Goal: Task Accomplishment & Management: Use online tool/utility

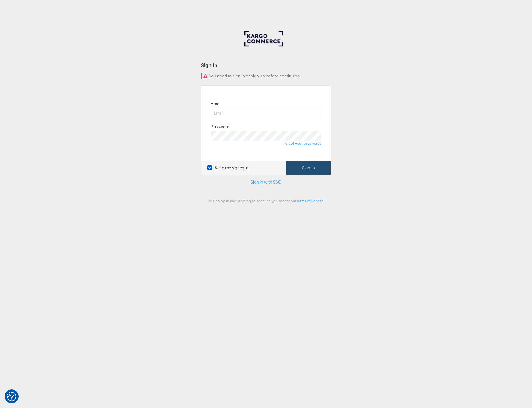
type input "austin.gilliland@kargo.com"
click at [310, 161] on button "Sign In" at bounding box center [308, 168] width 45 height 14
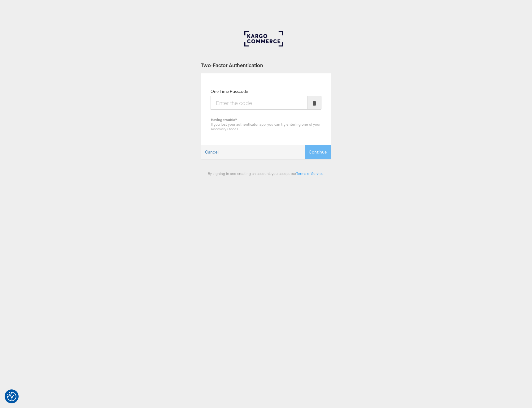
click at [271, 103] on input "One Time Passcode" at bounding box center [259, 103] width 97 height 14
type input "158782"
click at [305, 145] on button "Continue" at bounding box center [318, 152] width 26 height 14
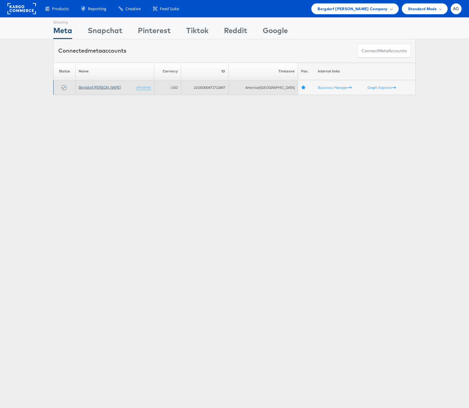
click at [106, 87] on link "Bergdorf [PERSON_NAME]" at bounding box center [100, 87] width 42 height 5
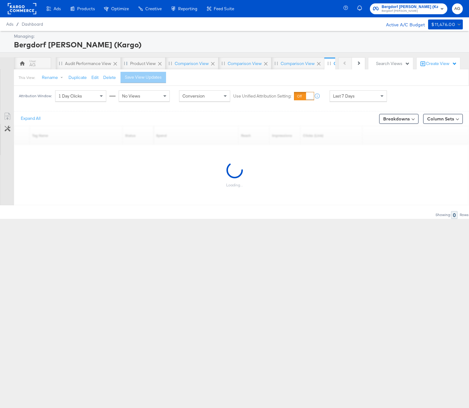
click at [158, 64] on icon at bounding box center [160, 64] width 4 height 4
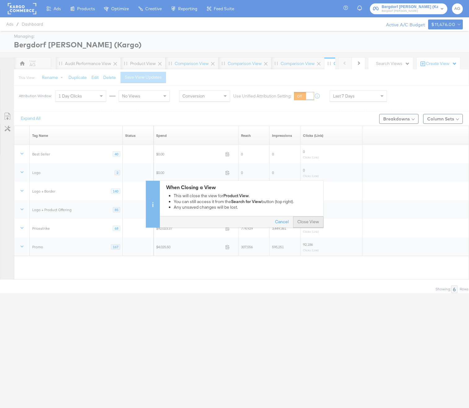
click at [312, 219] on button "Close View" at bounding box center [308, 222] width 30 height 11
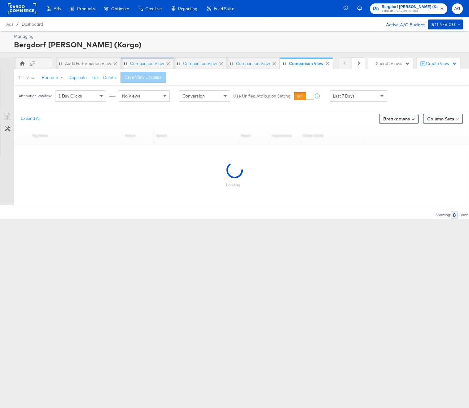
click at [171, 63] on div "Comparison View" at bounding box center [147, 63] width 53 height 12
click at [167, 63] on icon at bounding box center [169, 64] width 4 height 4
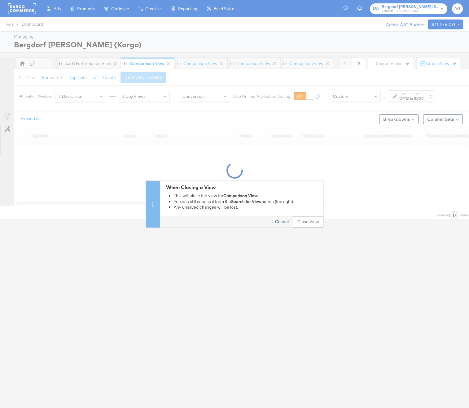
click at [283, 225] on button "Cancel" at bounding box center [282, 222] width 22 height 11
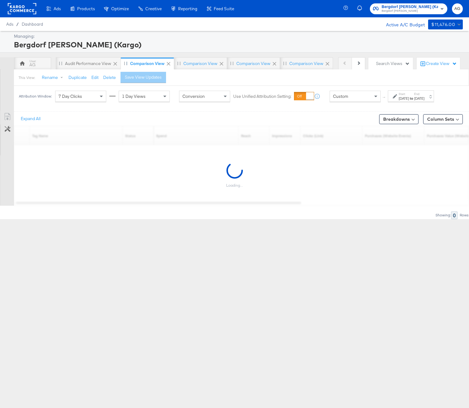
click at [170, 65] on icon at bounding box center [168, 64] width 6 height 6
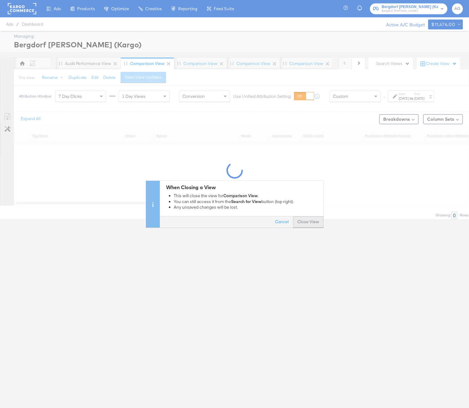
click at [308, 217] on button "Close View" at bounding box center [308, 222] width 30 height 11
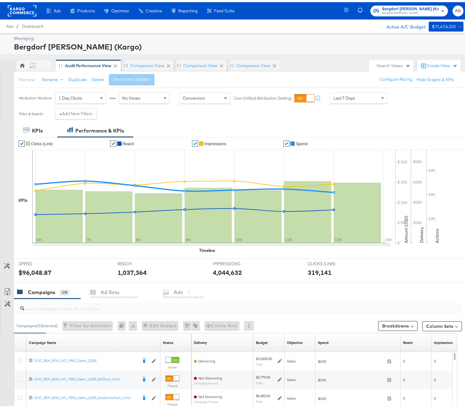
click at [170, 63] on icon at bounding box center [168, 64] width 6 height 6
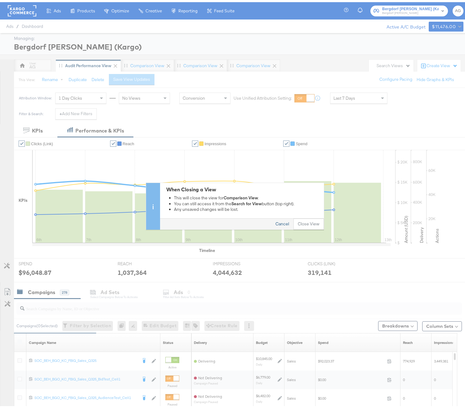
click at [284, 221] on button "Cancel" at bounding box center [282, 222] width 22 height 11
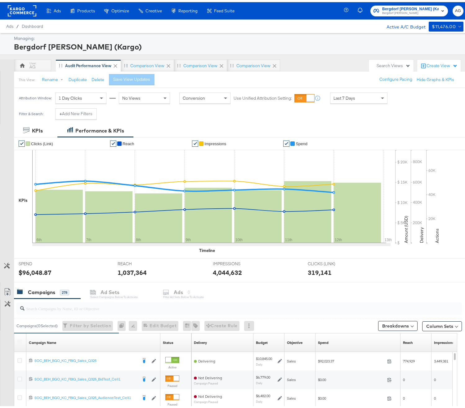
click at [169, 63] on icon at bounding box center [168, 64] width 6 height 6
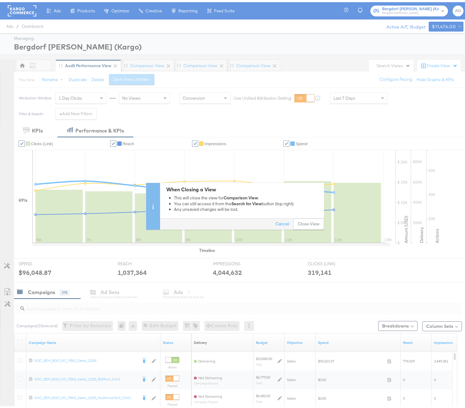
click at [301, 218] on button "Close View" at bounding box center [308, 222] width 30 height 11
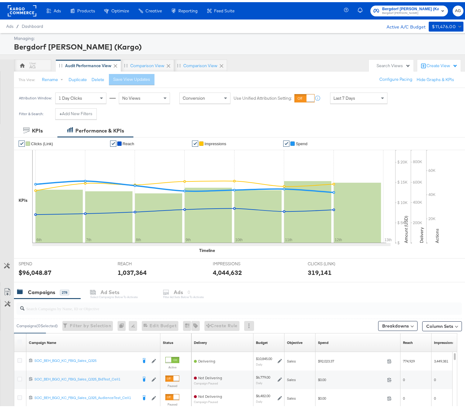
click at [431, 61] on div "Create View" at bounding box center [441, 64] width 31 height 6
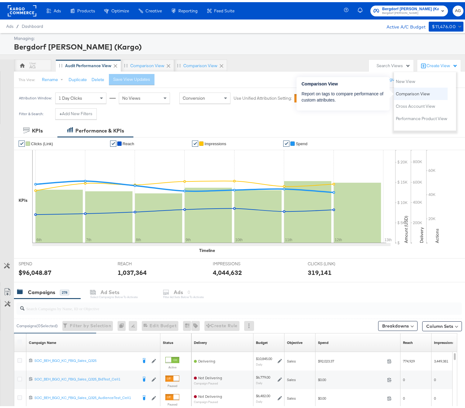
click at [415, 90] on span "Comparison View" at bounding box center [412, 92] width 34 height 6
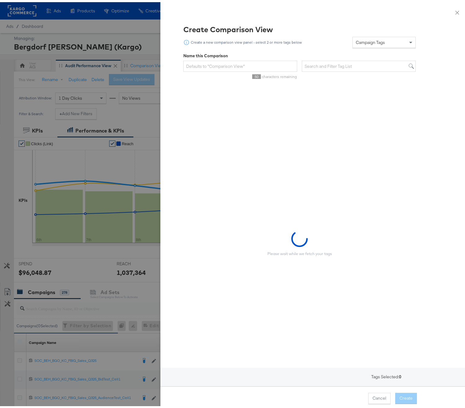
drag, startPoint x: 364, startPoint y: 34, endPoint x: 369, endPoint y: 43, distance: 10.2
click at [364, 35] on div "Campaign Tags" at bounding box center [383, 40] width 63 height 11
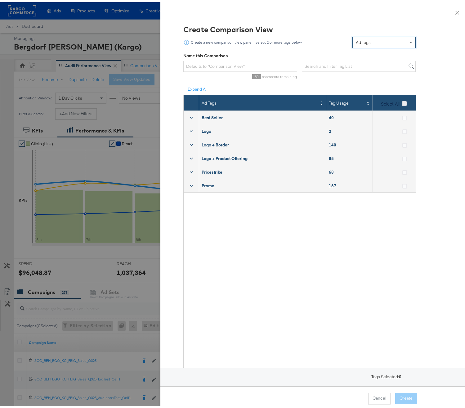
click at [402, 99] on icon at bounding box center [404, 101] width 5 height 5
click at [0, 0] on input "Select All" at bounding box center [0, 0] width 0 height 0
click at [403, 395] on button "Create" at bounding box center [406, 396] width 22 height 11
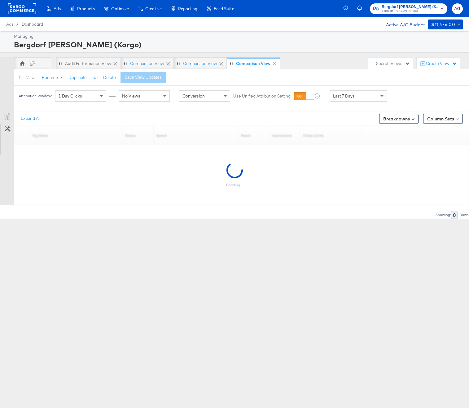
click at [96, 97] on div "1 Day Clicks" at bounding box center [80, 96] width 51 height 11
click at [145, 99] on div "No Views" at bounding box center [144, 96] width 51 height 11
click at [355, 95] on div "Last 7 Days" at bounding box center [358, 96] width 57 height 11
click at [403, 95] on label "Start:" at bounding box center [404, 94] width 10 height 4
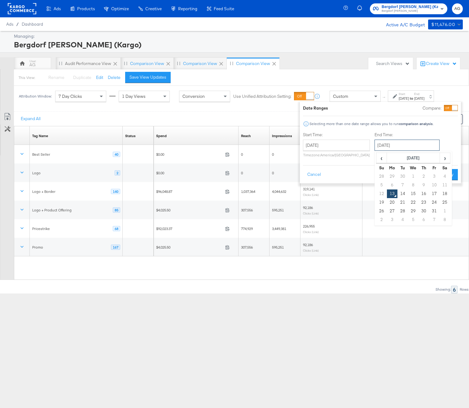
click at [383, 147] on input "October 13th 2025" at bounding box center [407, 145] width 65 height 11
click at [378, 154] on span "‹" at bounding box center [382, 157] width 10 height 9
click at [357, 146] on input "October 13th 2025" at bounding box center [336, 145] width 67 height 11
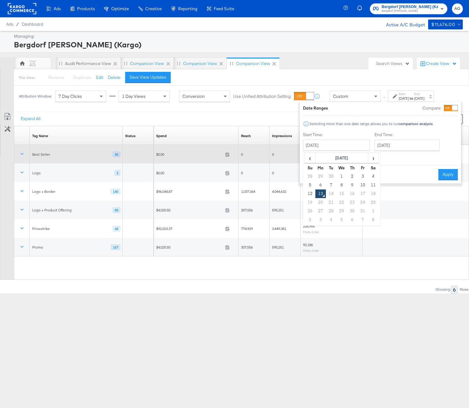
click at [298, 157] on div "0" at bounding box center [285, 155] width 31 height 10
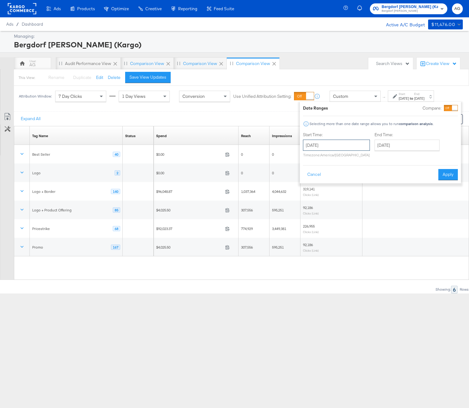
click at [315, 148] on input "October 13th 2025" at bounding box center [336, 145] width 67 height 11
click at [313, 157] on span "‹" at bounding box center [310, 157] width 10 height 9
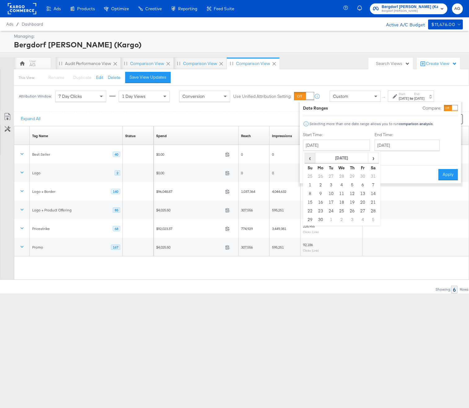
click at [313, 157] on span "‹" at bounding box center [310, 157] width 10 height 9
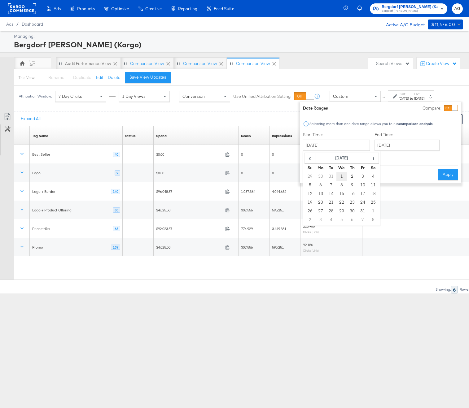
click at [340, 175] on td "1" at bounding box center [342, 176] width 11 height 9
type input "[DATE]"
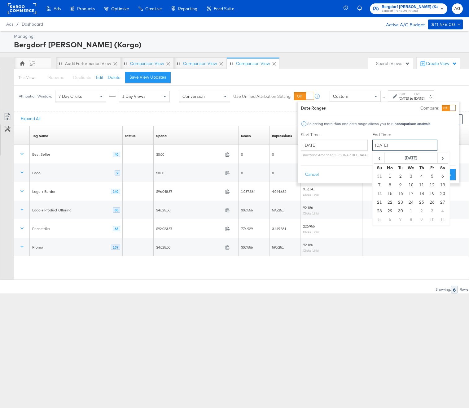
click at [385, 148] on input "October 13th 2025" at bounding box center [405, 145] width 65 height 11
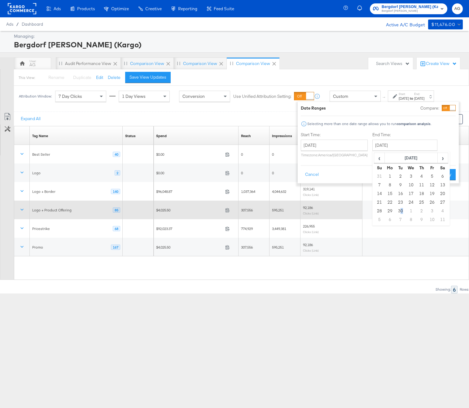
drag, startPoint x: 399, startPoint y: 212, endPoint x: 403, endPoint y: 207, distance: 6.4
click at [400, 212] on td "30" at bounding box center [400, 211] width 11 height 9
type input "[DATE]"
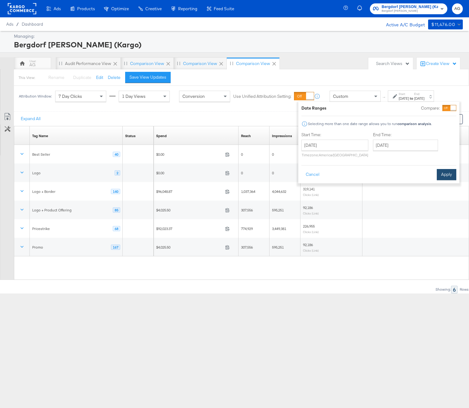
click at [451, 175] on button "Apply" at bounding box center [447, 174] width 20 height 11
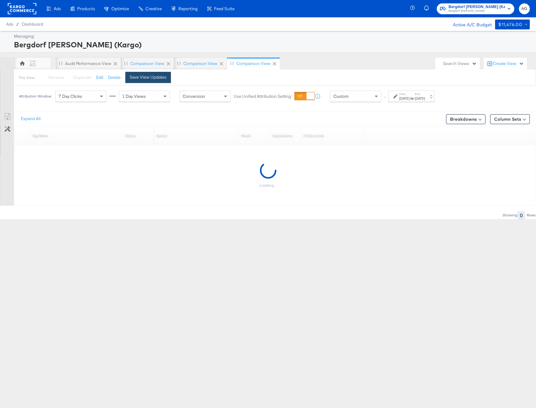
click at [162, 79] on div "Save View Updates" at bounding box center [148, 77] width 37 height 6
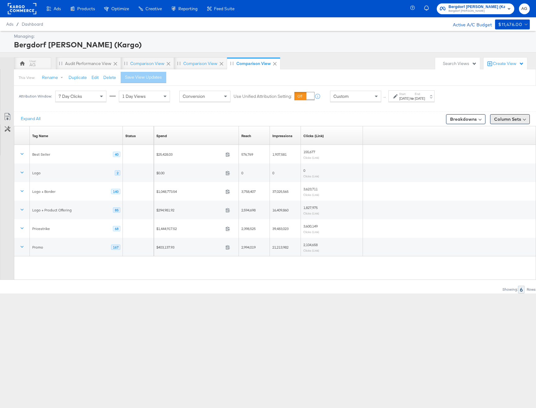
click at [469, 120] on button "Column Sets" at bounding box center [510, 119] width 40 height 10
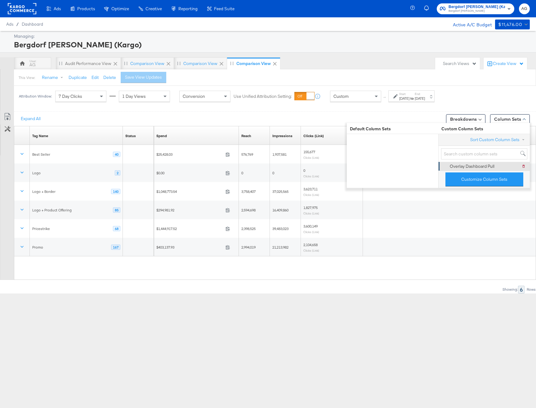
click at [469, 168] on div "Overlay Dashboard Pull" at bounding box center [471, 167] width 45 height 6
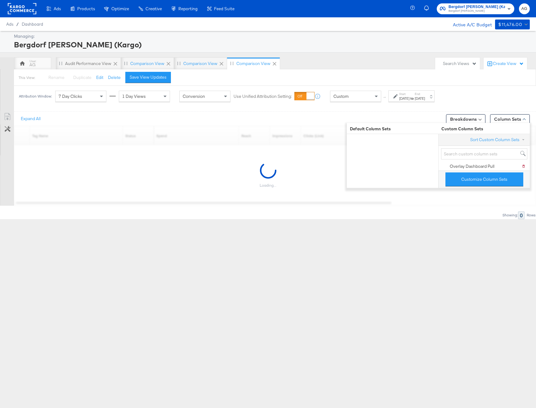
click at [408, 43] on div "Bergdorf [PERSON_NAME] (Kargo)" at bounding box center [271, 44] width 514 height 11
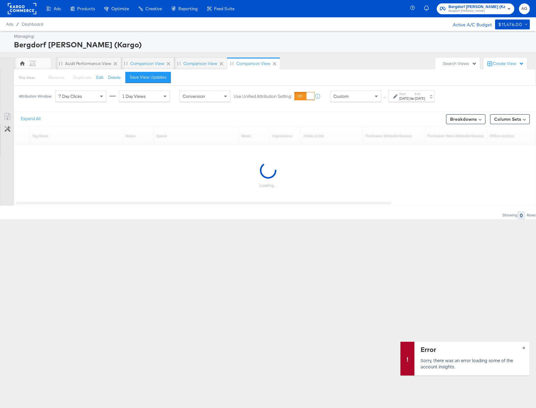
click at [469, 349] on span "×" at bounding box center [523, 347] width 3 height 7
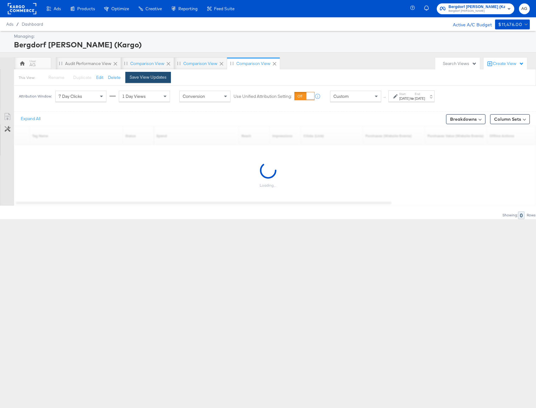
click at [147, 75] on div "Save View Updates" at bounding box center [148, 77] width 37 height 6
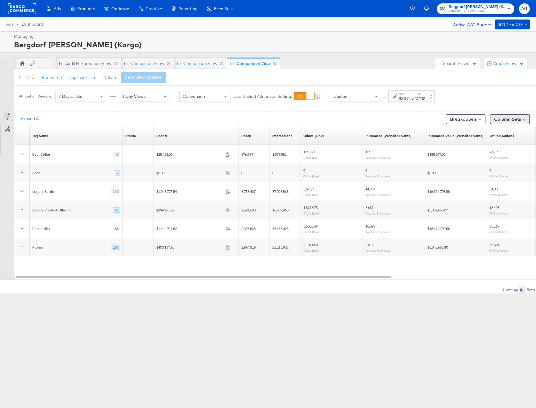
click at [509, 121] on button "Column Sets" at bounding box center [510, 119] width 40 height 10
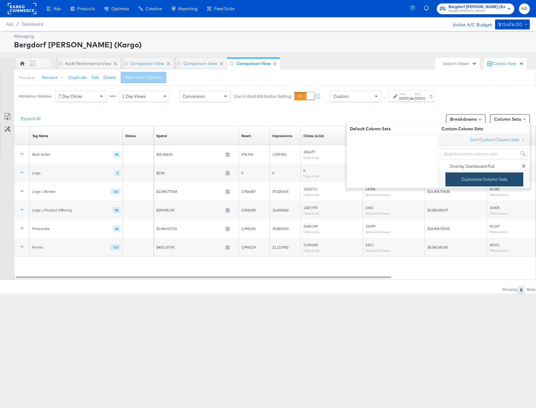
click at [492, 187] on button "Customize Column Sets" at bounding box center [484, 180] width 78 height 14
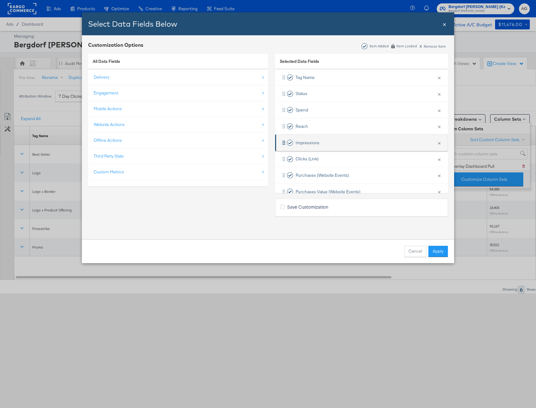
scroll to position [78, 0]
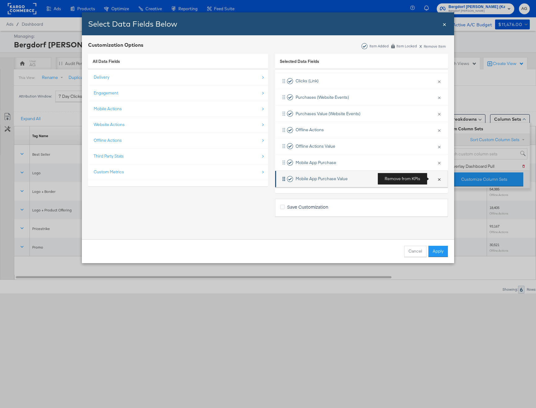
click at [435, 179] on button "×" at bounding box center [439, 179] width 8 height 13
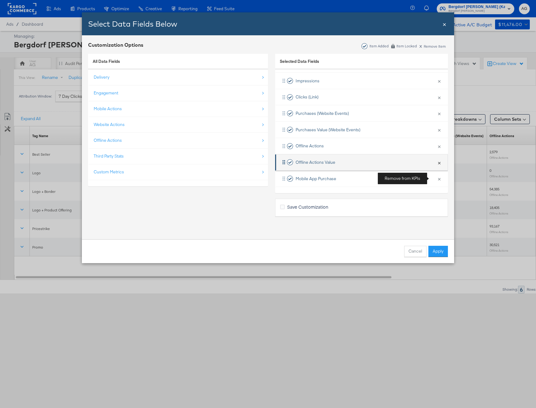
scroll to position [62, 0]
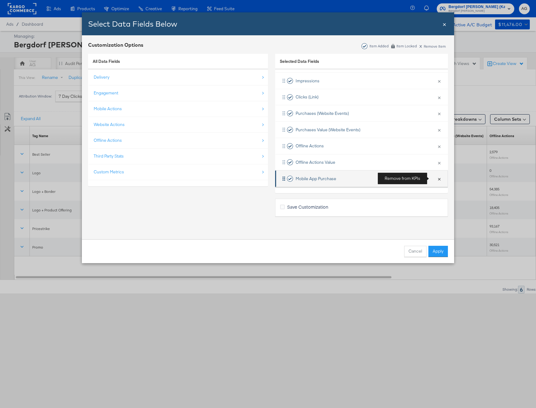
click at [435, 177] on button "×" at bounding box center [439, 178] width 8 height 13
click at [435, 177] on button "×" at bounding box center [439, 179] width 8 height 13
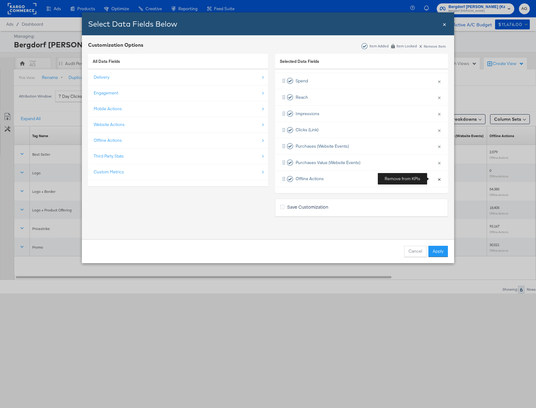
click at [435, 177] on button "×" at bounding box center [439, 179] width 8 height 13
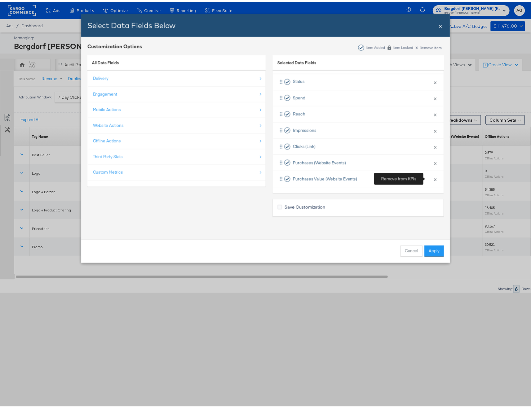
scroll to position [13, 0]
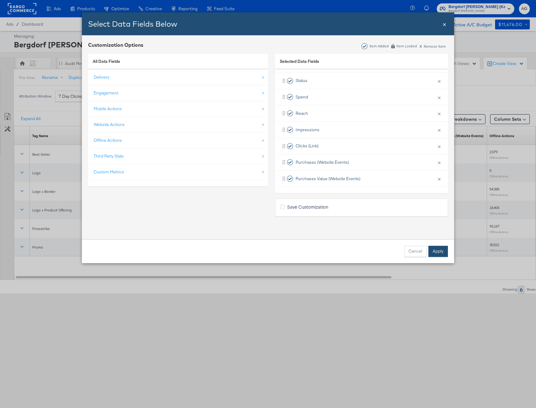
click at [434, 253] on button "Apply" at bounding box center [438, 251] width 20 height 11
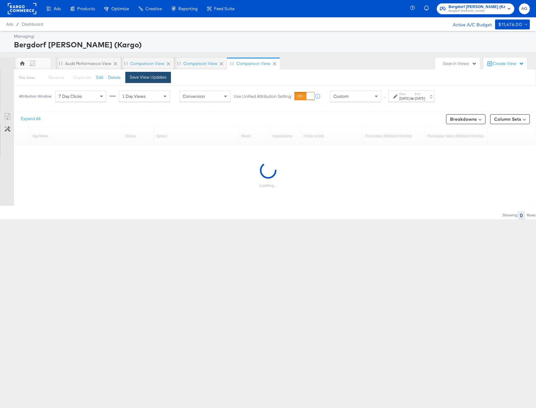
click at [153, 77] on div "Save View Updates" at bounding box center [148, 77] width 37 height 6
click at [519, 119] on button "Column Sets" at bounding box center [510, 119] width 40 height 10
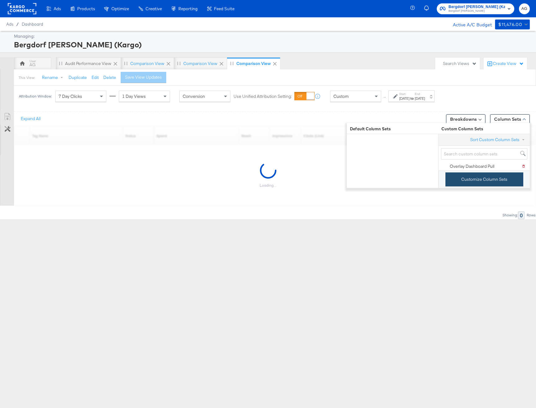
click at [493, 183] on button "Customize Column Sets" at bounding box center [484, 180] width 78 height 14
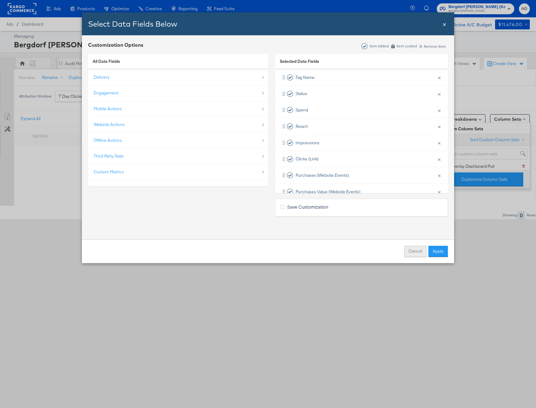
click at [418, 254] on button "Cancel" at bounding box center [415, 251] width 22 height 11
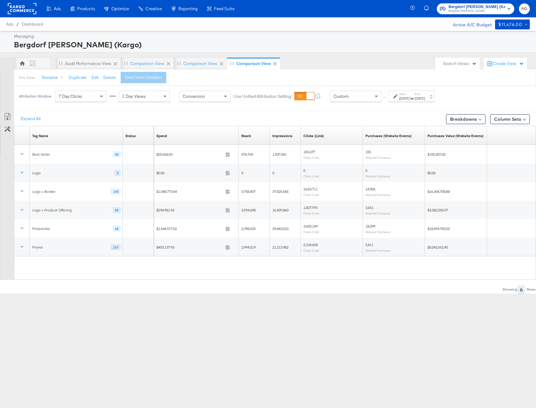
click at [425, 96] on div "[DATE]" at bounding box center [419, 98] width 10 height 5
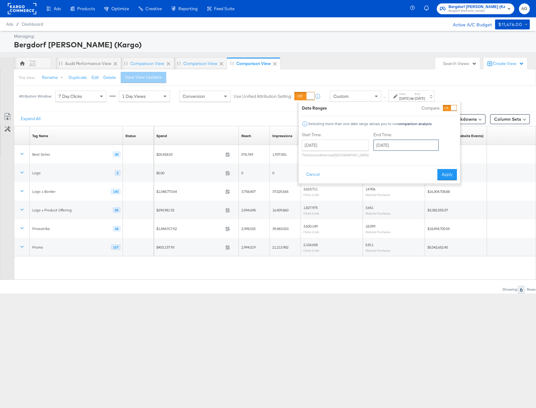
click at [392, 149] on input "[DATE]" at bounding box center [405, 145] width 65 height 11
click at [379, 157] on span "‹" at bounding box center [380, 157] width 10 height 9
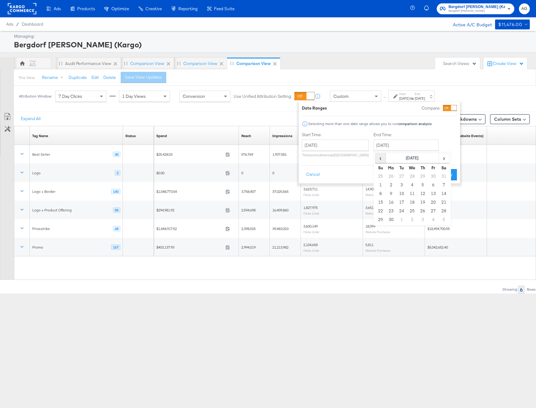
click at [379, 157] on span "‹" at bounding box center [380, 157] width 10 height 9
click at [386, 217] on td "31" at bounding box center [391, 220] width 11 height 9
type input "[DATE]"
click at [449, 174] on button "Apply" at bounding box center [446, 174] width 20 height 11
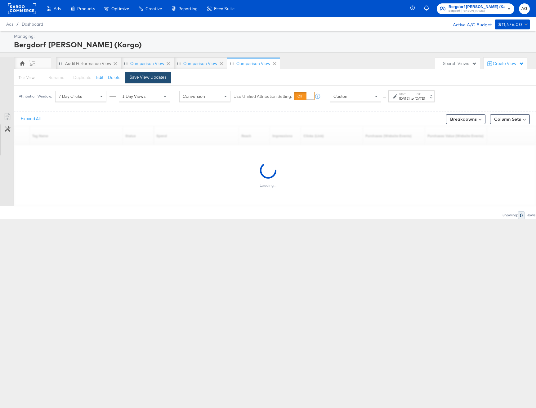
click at [143, 76] on div "Save View Updates" at bounding box center [148, 77] width 37 height 6
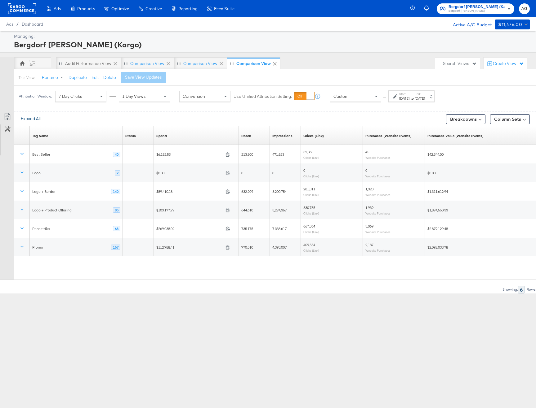
click at [37, 119] on button "Expand All" at bounding box center [30, 118] width 29 height 11
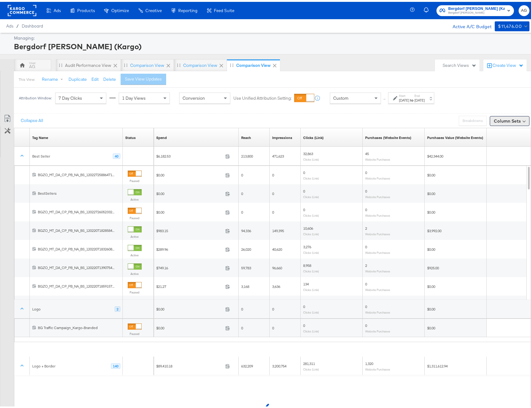
click at [516, 117] on button "Column Sets" at bounding box center [510, 119] width 40 height 10
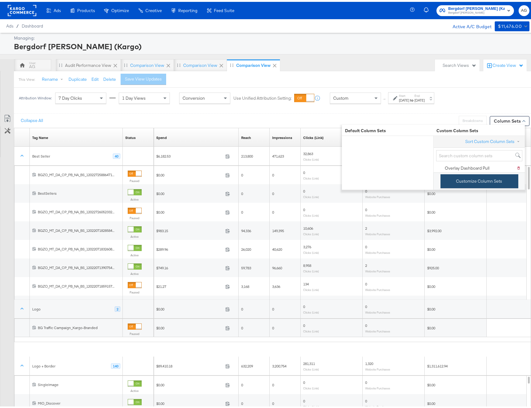
click at [487, 186] on button "Customize Column Sets" at bounding box center [479, 180] width 78 height 14
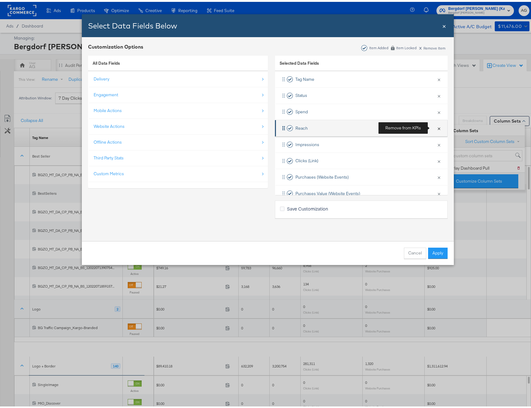
click at [435, 127] on button "×" at bounding box center [439, 126] width 8 height 13
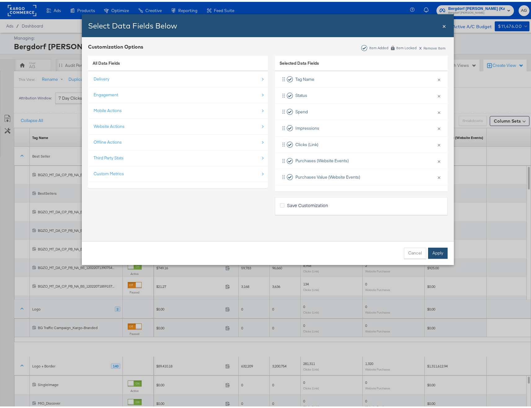
click at [438, 256] on button "Apply" at bounding box center [438, 251] width 20 height 11
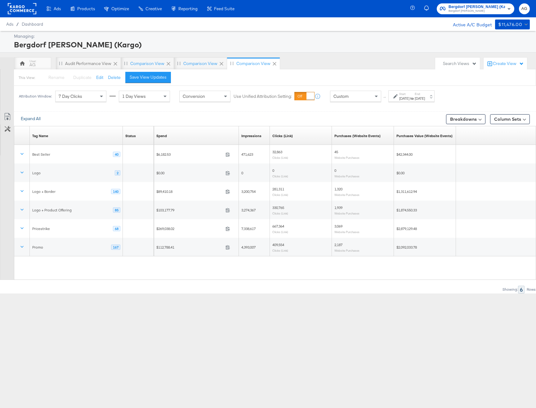
click at [29, 121] on button "Expand All" at bounding box center [30, 118] width 29 height 11
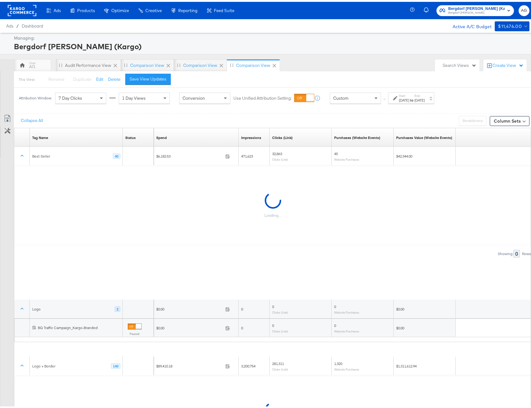
click at [357, 64] on div "AG Audit Performance View Comparison View Comparison View Comparison View" at bounding box center [223, 63] width 418 height 12
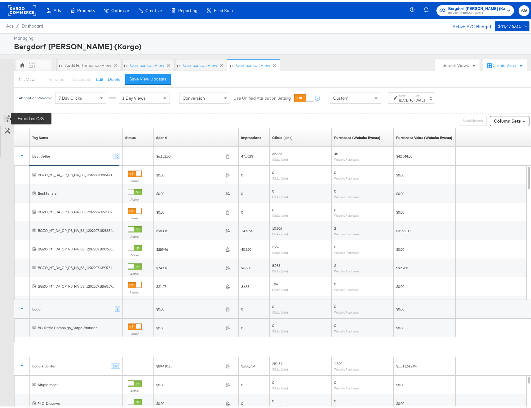
click at [5, 116] on icon at bounding box center [7, 116] width 7 height 7
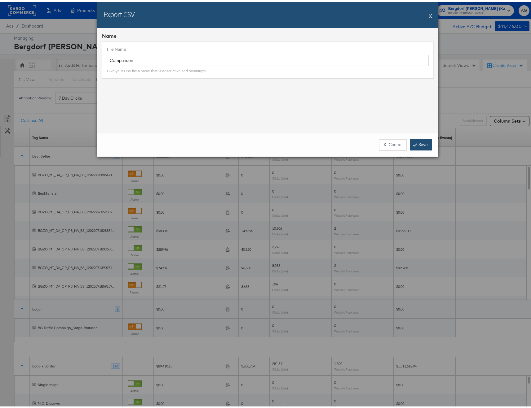
click at [415, 144] on link "Save" at bounding box center [421, 143] width 22 height 11
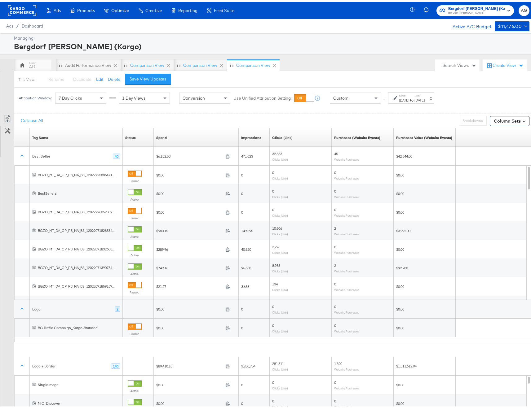
click at [409, 99] on div "[DATE]" at bounding box center [404, 98] width 10 height 5
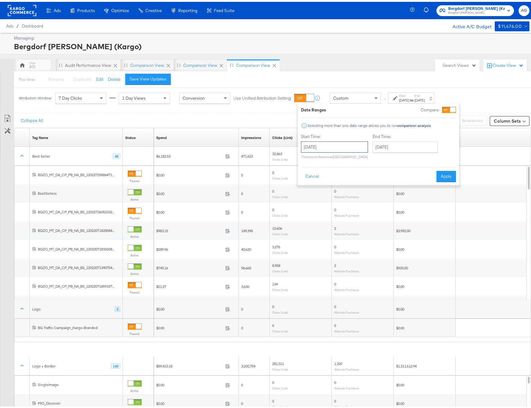
click at [346, 146] on input "[DATE]" at bounding box center [334, 145] width 67 height 11
click at [368, 157] on span "›" at bounding box center [372, 157] width 10 height 9
click at [331, 177] on td "1" at bounding box center [329, 176] width 11 height 9
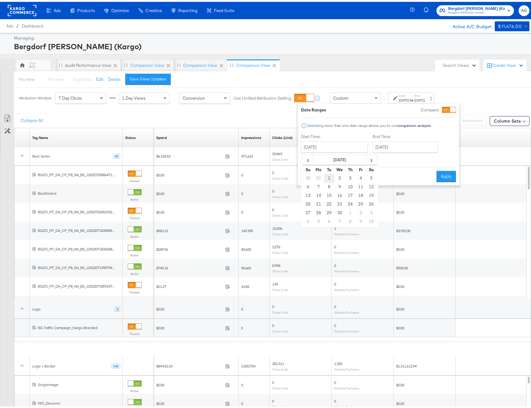
type input "[DATE]"
click at [407, 146] on input "[DATE]" at bounding box center [402, 145] width 65 height 11
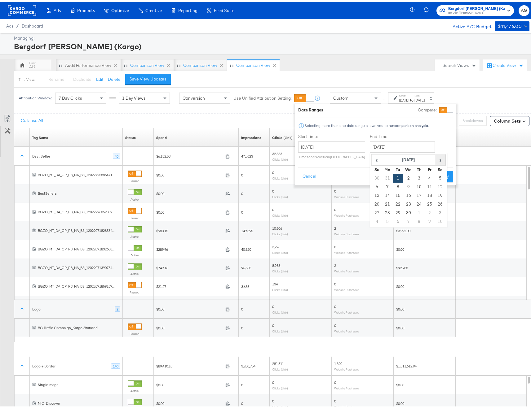
click at [441, 161] on span "›" at bounding box center [440, 157] width 10 height 9
click at [441, 160] on span "›" at bounding box center [440, 157] width 10 height 9
click at [374, 158] on span "‹" at bounding box center [377, 157] width 10 height 9
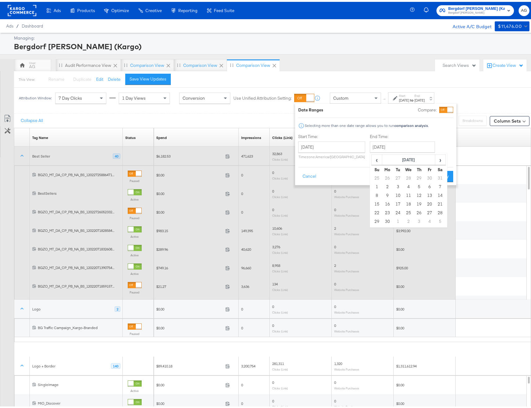
click at [387, 219] on td "30" at bounding box center [387, 220] width 11 height 9
type input "[DATE]"
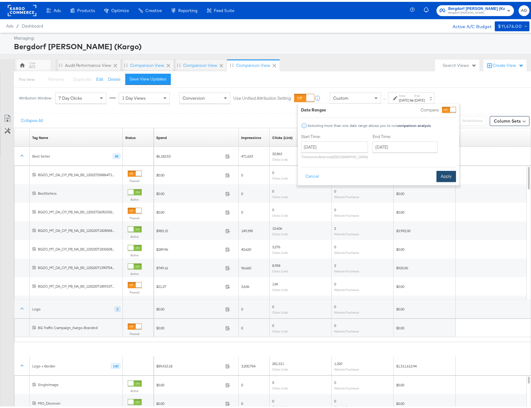
click at [442, 177] on button "Apply" at bounding box center [446, 174] width 20 height 11
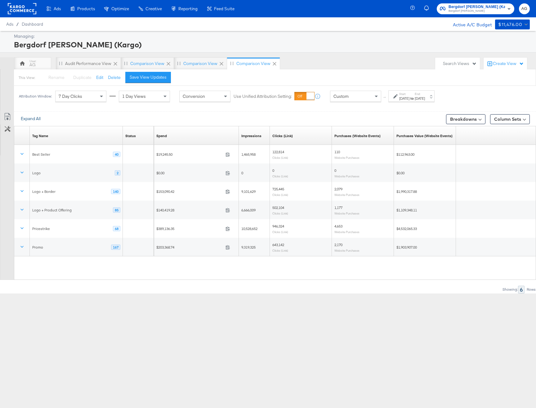
click at [33, 119] on button "Expand All" at bounding box center [30, 118] width 29 height 11
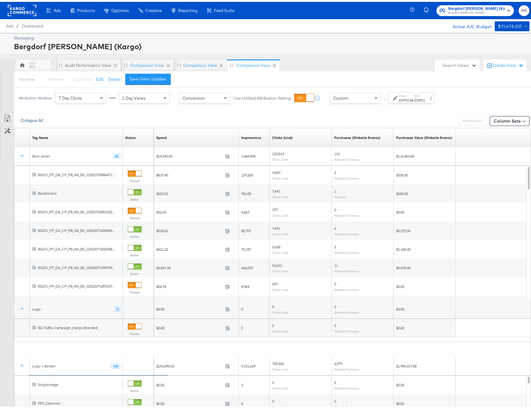
click at [43, 117] on button "Collapse All" at bounding box center [31, 118] width 31 height 11
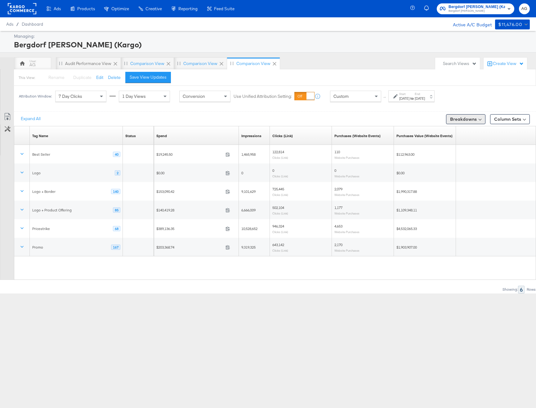
click at [472, 118] on button "Breakdowns" at bounding box center [465, 119] width 39 height 10
click at [461, 148] on div "Delivery" at bounding box center [451, 146] width 62 height 5
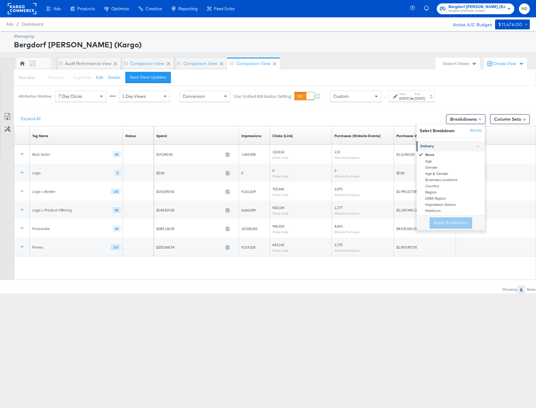
click at [456, 141] on div "Delivery None Age Gender Age & Gender Business Locations Country Region DMA Reg…" at bounding box center [450, 176] width 68 height 77
click at [456, 145] on div "Delivery" at bounding box center [451, 146] width 62 height 5
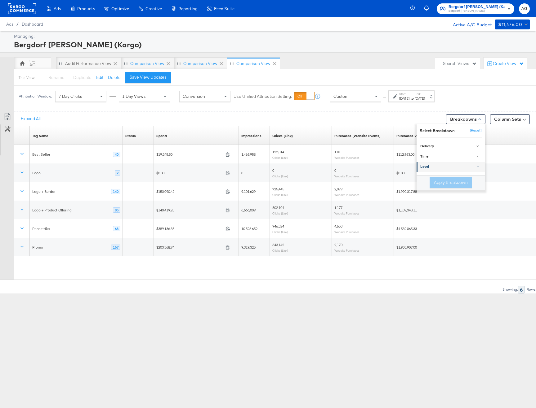
click at [451, 165] on div "Level" at bounding box center [451, 167] width 62 height 5
click at [448, 182] on div "None Campaign Ad Set Ad" at bounding box center [450, 185] width 68 height 26
click at [448, 182] on div "Campaign" at bounding box center [450, 182] width 67 height 6
click at [455, 212] on button "Apply Breakdown" at bounding box center [450, 208] width 42 height 11
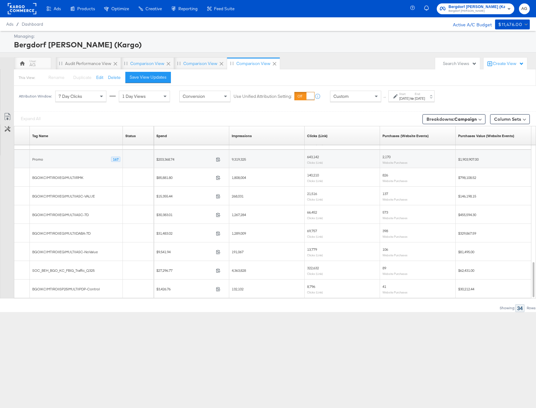
click at [396, 95] on icon at bounding box center [395, 96] width 4 height 4
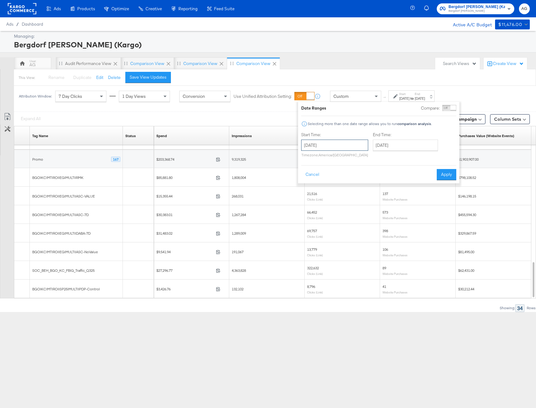
click at [333, 149] on input "[DATE]" at bounding box center [334, 145] width 67 height 11
click at [312, 158] on span "‹" at bounding box center [308, 157] width 10 height 9
click at [339, 176] on td "1" at bounding box center [339, 176] width 11 height 9
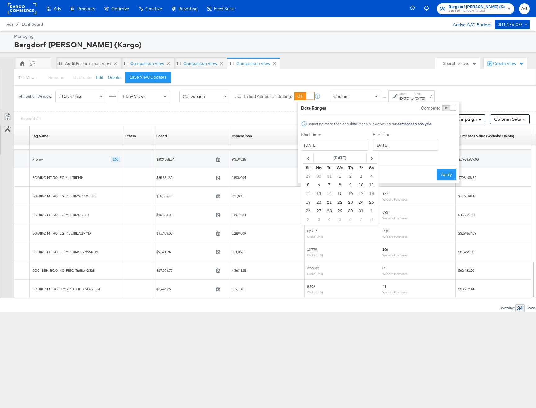
type input "[DATE]"
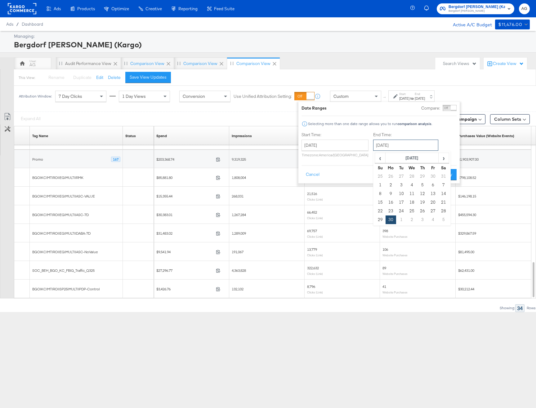
click at [399, 143] on input "[DATE]" at bounding box center [405, 145] width 65 height 11
click at [375, 157] on span "‹" at bounding box center [380, 157] width 10 height 9
click at [385, 176] on td "31" at bounding box center [390, 176] width 11 height 9
type input "[DATE]"
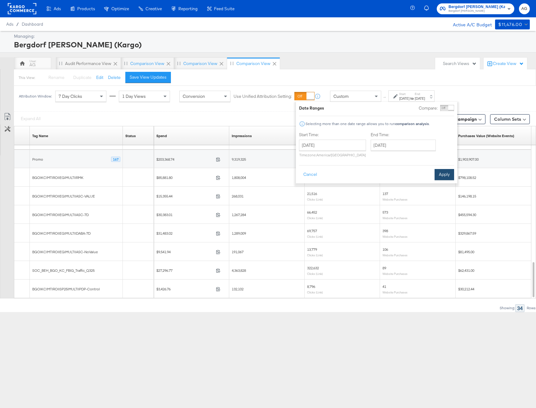
click at [450, 173] on button "Apply" at bounding box center [444, 174] width 20 height 11
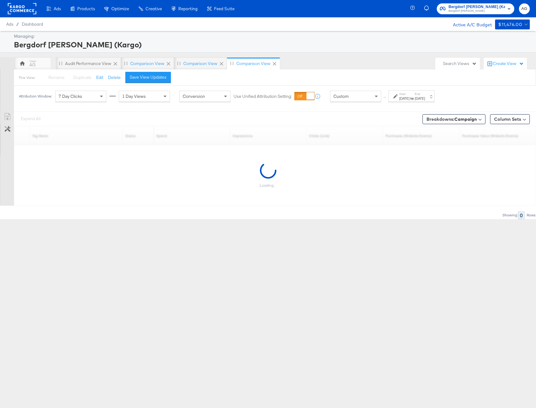
click at [425, 95] on label "End:" at bounding box center [419, 94] width 10 height 4
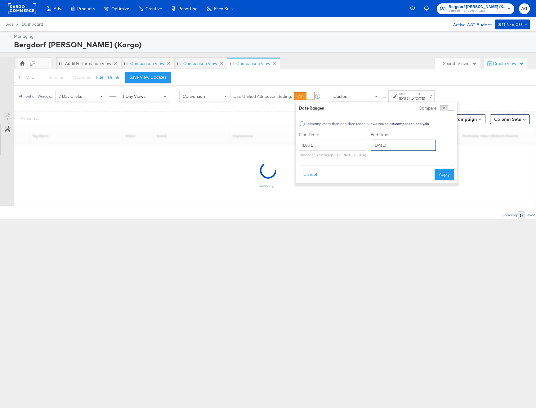
click at [410, 148] on input "[DATE]" at bounding box center [402, 145] width 65 height 11
click at [388, 221] on td "31" at bounding box center [388, 220] width 11 height 9
type input "[DATE]"
click at [437, 174] on button "Apply" at bounding box center [446, 174] width 20 height 11
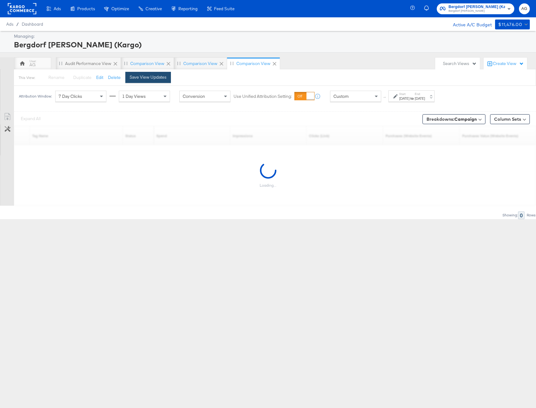
click at [159, 76] on div "Save View Updates" at bounding box center [148, 77] width 37 height 6
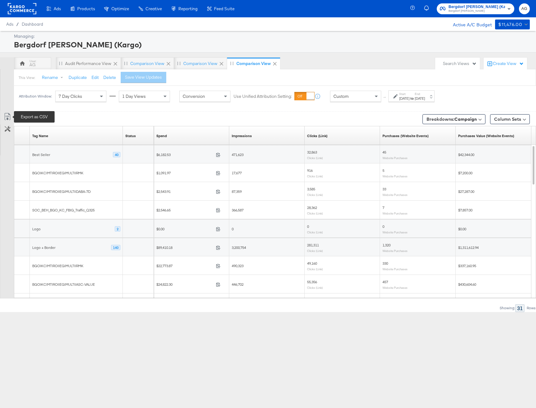
click at [6, 116] on icon at bounding box center [7, 116] width 7 height 7
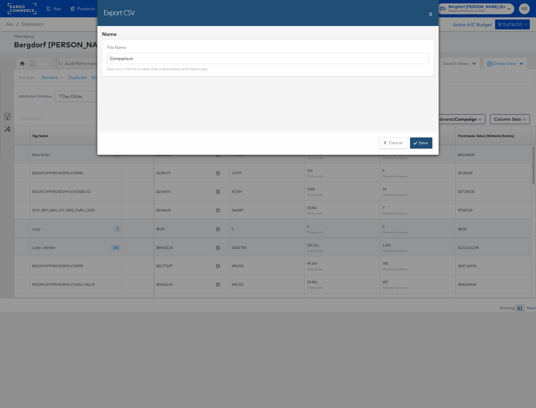
click at [424, 144] on link "Save" at bounding box center [421, 143] width 22 height 11
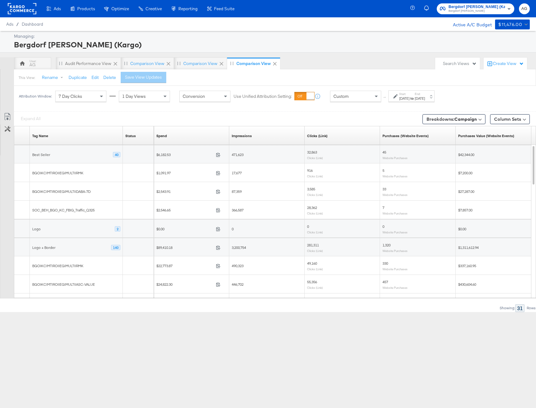
click at [405, 99] on div "[DATE]" at bounding box center [404, 98] width 10 height 5
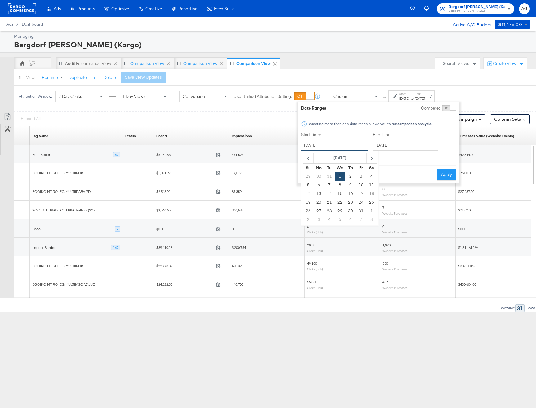
click at [337, 148] on input "[DATE]" at bounding box center [334, 145] width 67 height 11
click at [369, 158] on span "›" at bounding box center [372, 157] width 10 height 9
click at [325, 177] on td "1" at bounding box center [329, 176] width 11 height 9
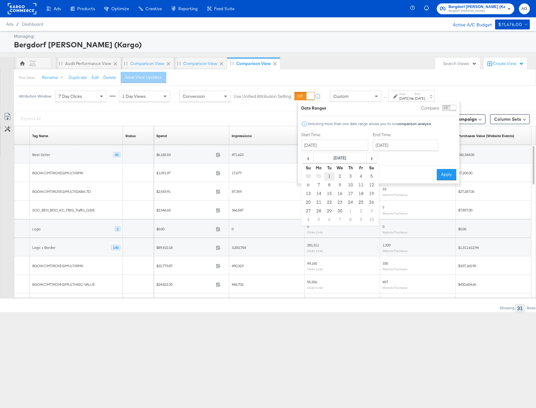
type input "[DATE]"
click at [402, 144] on input "[DATE]" at bounding box center [402, 145] width 65 height 11
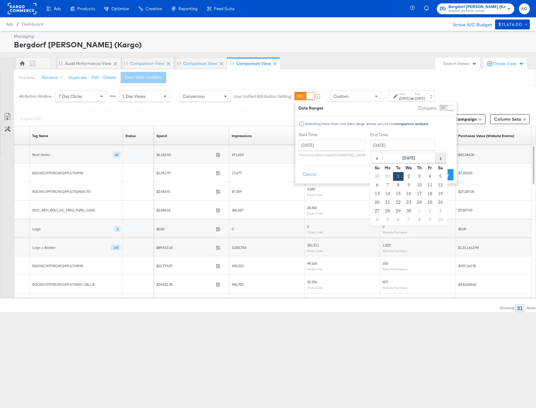
click at [437, 160] on span "›" at bounding box center [440, 157] width 10 height 9
click at [438, 160] on span "›" at bounding box center [440, 157] width 10 height 9
click at [387, 177] on td "30" at bounding box center [387, 176] width 11 height 9
type input "[DATE]"
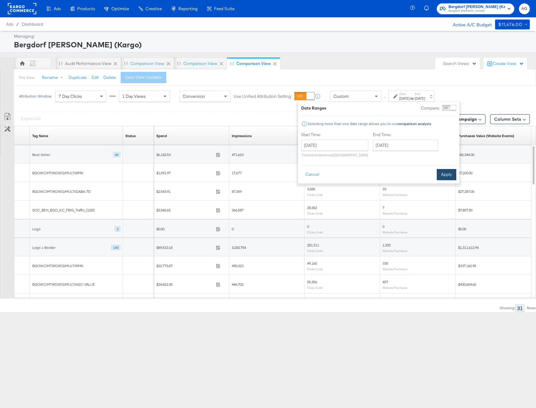
click at [439, 173] on button "Apply" at bounding box center [446, 174] width 20 height 11
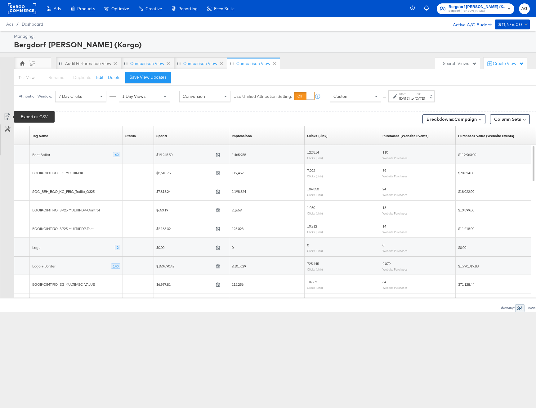
click at [10, 119] on icon at bounding box center [7, 116] width 7 height 7
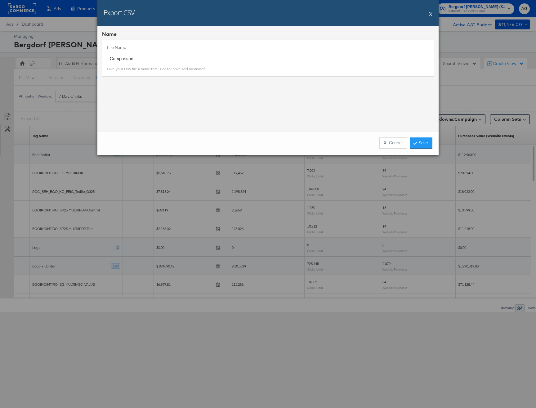
click at [431, 149] on div "X Cancel Save" at bounding box center [267, 143] width 341 height 24
click at [430, 146] on link "Save" at bounding box center [421, 143] width 22 height 11
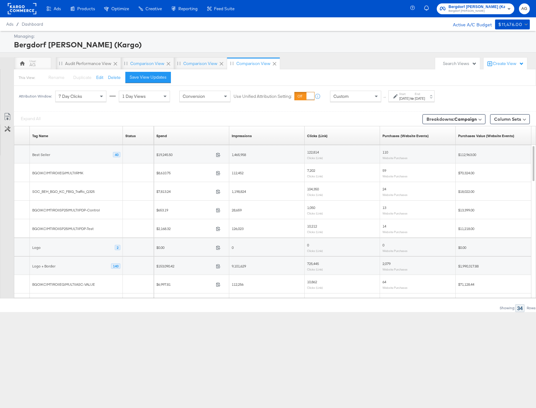
click at [425, 98] on div "[DATE]" at bounding box center [419, 98] width 10 height 5
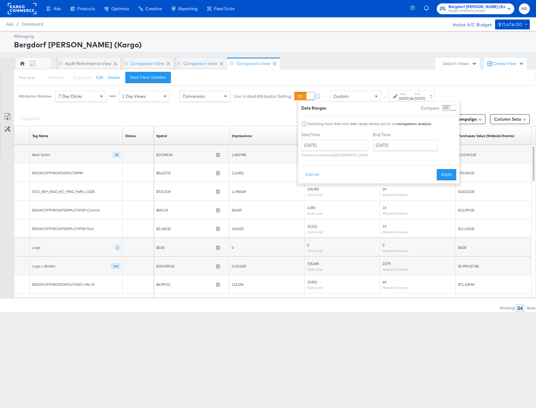
click at [350, 151] on div "[DATE] ‹ [DATE] › Su Mo Tu We Th Fr Sa 30 31 1 2 3 4 5 6 7 8 9 10 11 12 13 14 1…" at bounding box center [334, 149] width 67 height 18
click at [358, 148] on input "[DATE]" at bounding box center [334, 145] width 67 height 11
click at [372, 161] on span "›" at bounding box center [372, 157] width 10 height 9
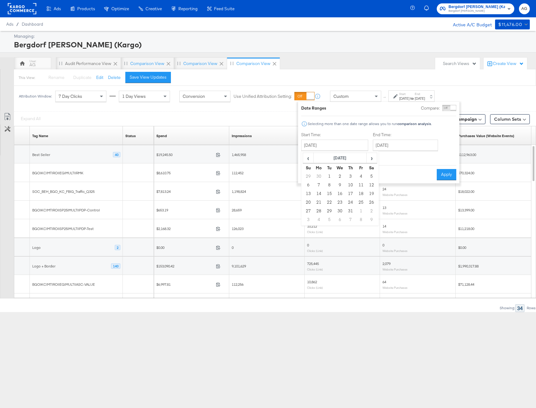
click at [331, 179] on td "1" at bounding box center [329, 176] width 11 height 9
type input "[DATE]"
click at [396, 147] on input "[DATE]" at bounding box center [400, 145] width 65 height 11
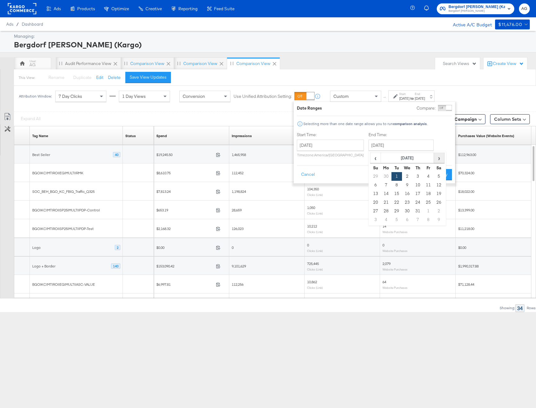
click at [440, 157] on span "›" at bounding box center [439, 157] width 10 height 9
click at [392, 176] on td "30" at bounding box center [396, 176] width 11 height 9
type input "[DATE]"
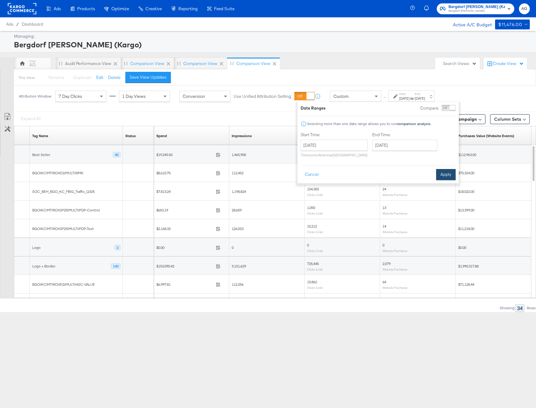
click at [451, 175] on button "Apply" at bounding box center [446, 174] width 20 height 11
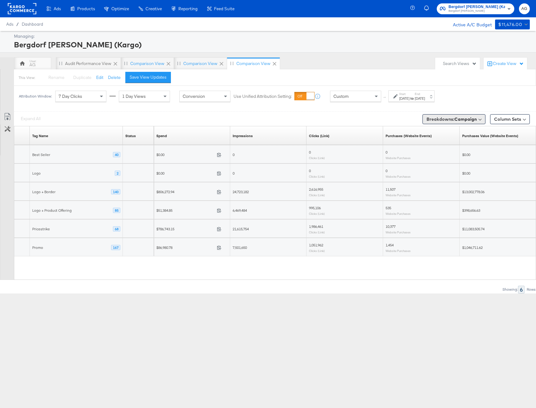
click at [485, 116] on button "Breakdowns: Campaign" at bounding box center [453, 119] width 63 height 10
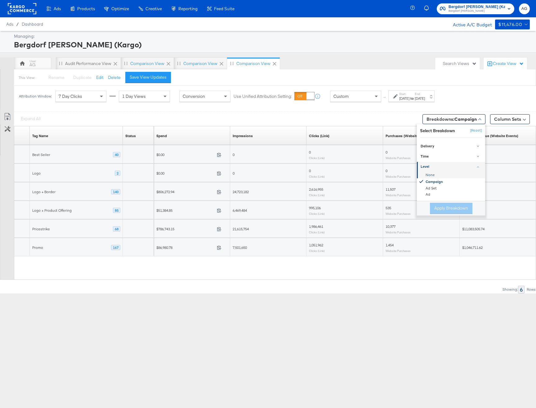
click at [447, 177] on div "None" at bounding box center [450, 175] width 67 height 6
click at [454, 204] on button "Apply Breakdown" at bounding box center [451, 208] width 42 height 11
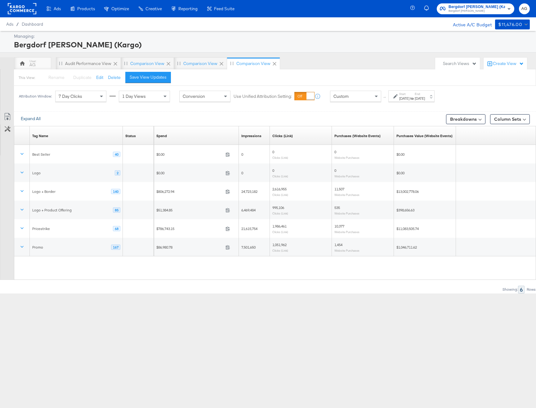
click at [20, 119] on button "Expand All" at bounding box center [30, 118] width 29 height 11
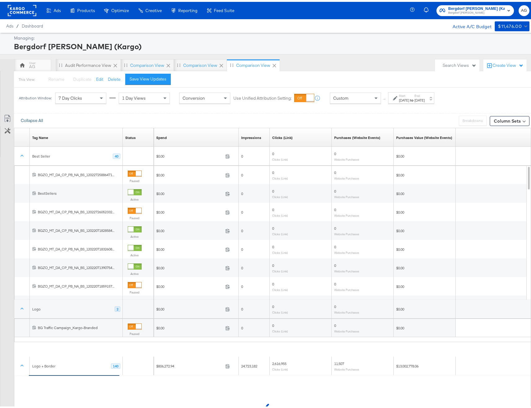
click at [29, 118] on button "Collapse All" at bounding box center [31, 118] width 31 height 11
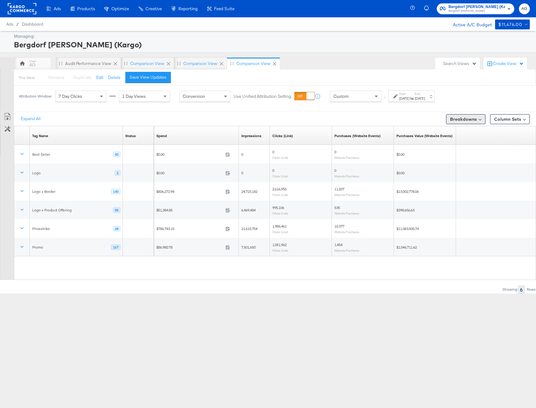
click at [469, 117] on button "Breakdowns" at bounding box center [465, 119] width 39 height 10
click at [468, 169] on div "Level" at bounding box center [451, 167] width 62 height 5
click at [453, 183] on div "Campaign" at bounding box center [450, 182] width 67 height 6
click at [458, 205] on button "Apply Breakdown" at bounding box center [450, 208] width 42 height 11
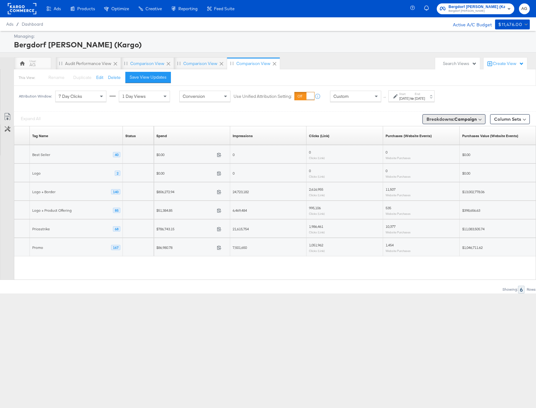
click at [483, 118] on button "Breakdowns: Campaign" at bounding box center [453, 119] width 63 height 10
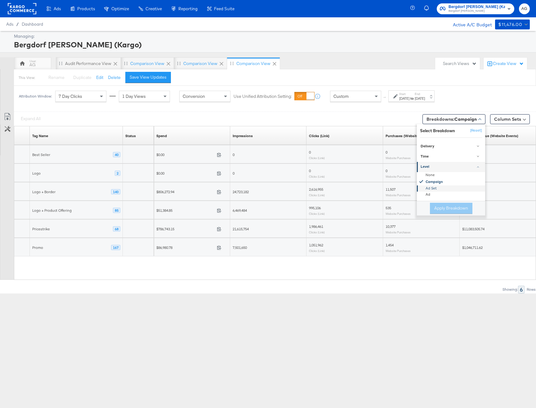
click at [445, 187] on div "Ad Set" at bounding box center [450, 189] width 67 height 6
click at [458, 205] on button "Apply Breakdown" at bounding box center [451, 208] width 42 height 11
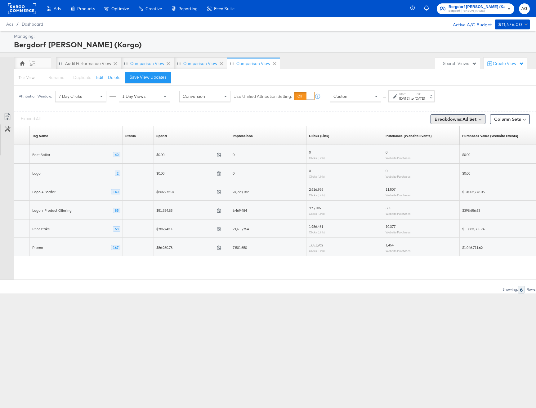
click at [465, 119] on b "Ad Set" at bounding box center [469, 120] width 14 height 6
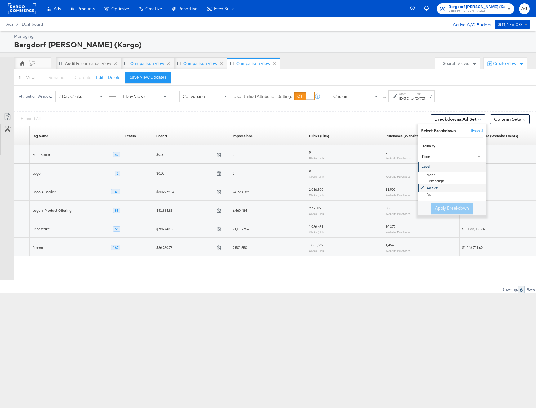
click at [448, 191] on div "Ad Set" at bounding box center [451, 188] width 67 height 7
click at [448, 195] on div "Ad" at bounding box center [451, 195] width 67 height 6
click at [459, 211] on button "Apply Breakdown" at bounding box center [451, 208] width 42 height 11
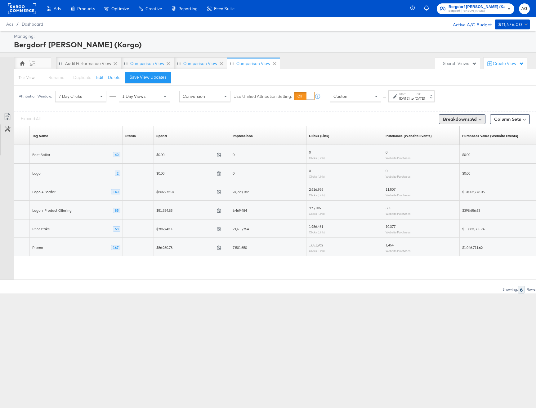
click at [455, 118] on span "Breakdowns: Ad" at bounding box center [460, 119] width 34 height 6
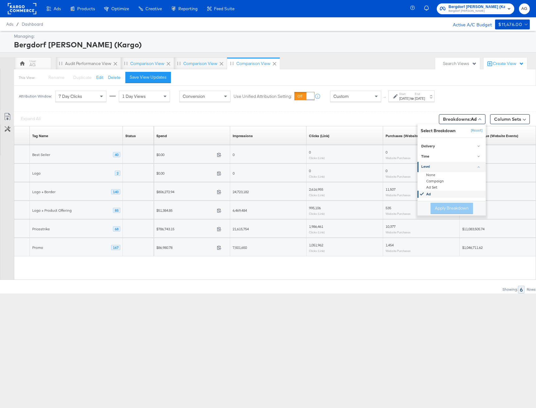
click at [437, 195] on div "Ad" at bounding box center [451, 194] width 67 height 7
click at [479, 131] on button "[Reset]" at bounding box center [474, 131] width 15 height 10
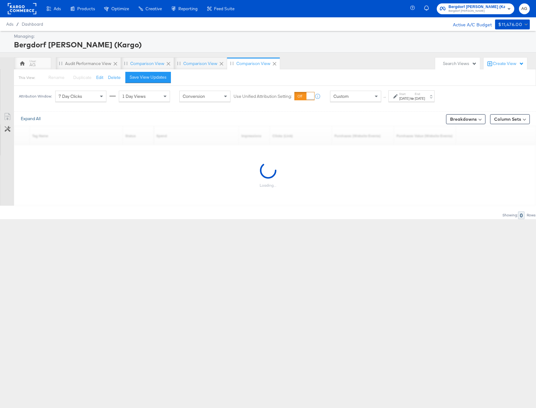
click at [35, 119] on button "Expand All" at bounding box center [30, 118] width 29 height 11
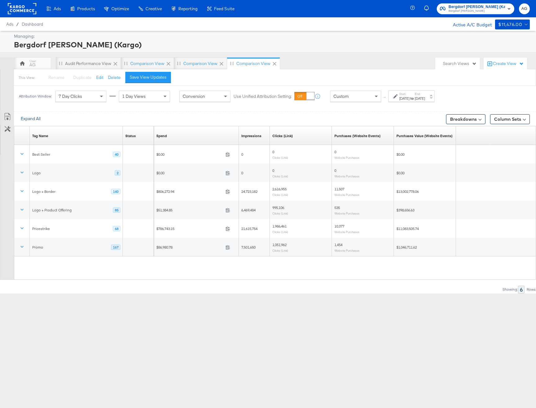
click at [37, 114] on button "Expand All" at bounding box center [30, 118] width 29 height 11
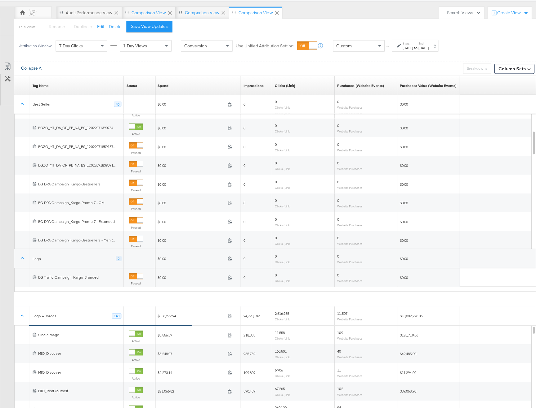
scroll to position [0, 0]
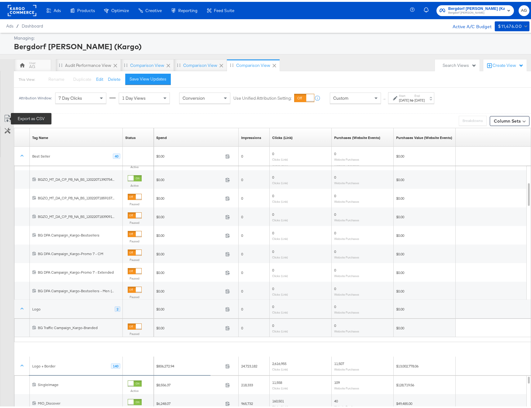
click at [10, 116] on icon at bounding box center [7, 116] width 7 height 7
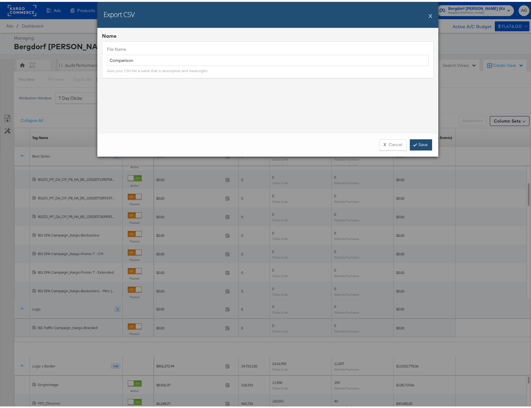
click at [414, 143] on icon at bounding box center [415, 143] width 2 height 4
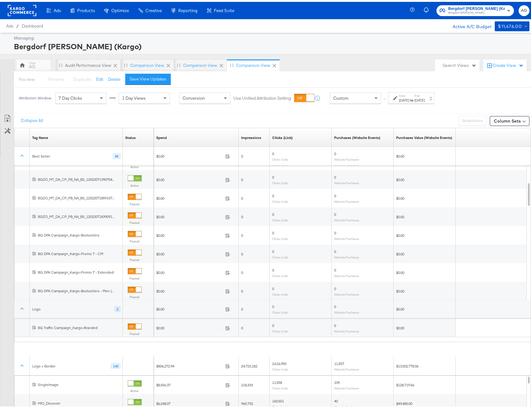
click at [425, 99] on div "[DATE]" at bounding box center [419, 98] width 10 height 5
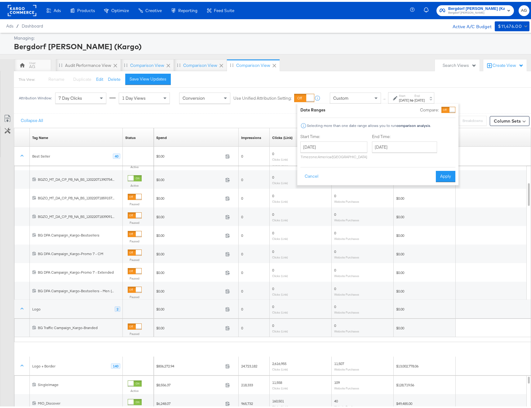
click at [425, 99] on div "[DATE]" at bounding box center [419, 98] width 10 height 5
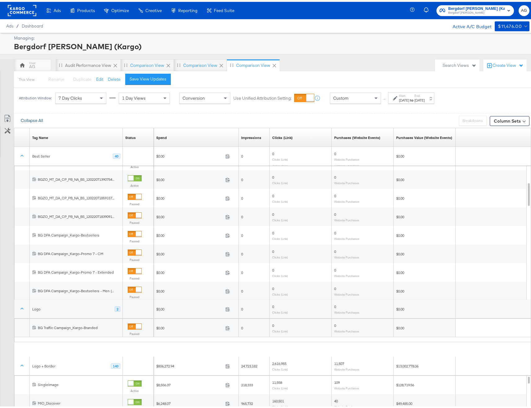
click at [41, 117] on button "Collapse All" at bounding box center [31, 118] width 31 height 11
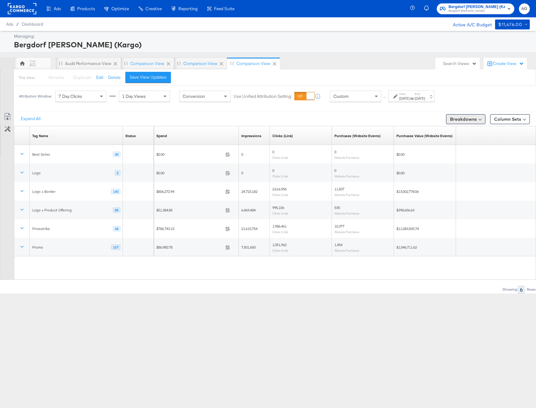
click at [469, 118] on button "Breakdowns" at bounding box center [465, 119] width 39 height 10
click at [468, 155] on div "Time" at bounding box center [451, 156] width 62 height 5
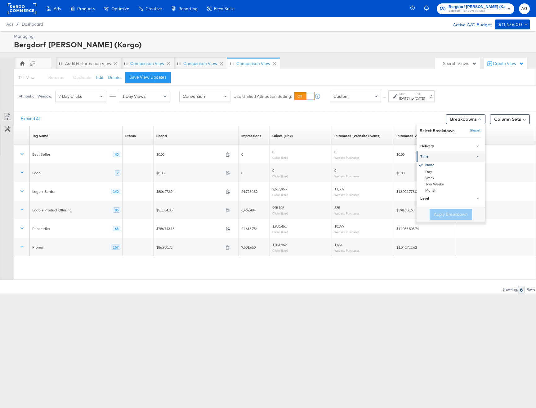
click at [454, 159] on div "Time" at bounding box center [451, 156] width 62 height 5
click at [452, 155] on div "Time" at bounding box center [451, 156] width 62 height 5
click at [453, 148] on div "Delivery" at bounding box center [451, 146] width 62 height 5
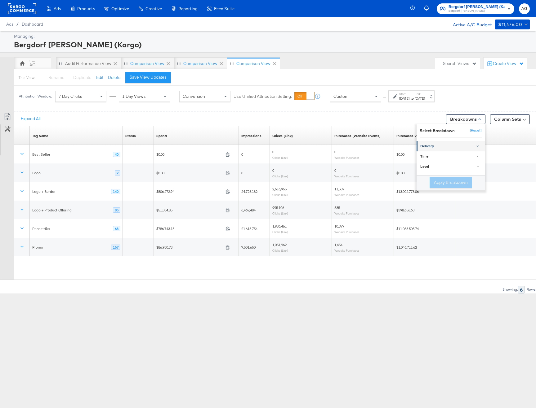
click at [449, 150] on link "Delivery" at bounding box center [450, 146] width 68 height 10
click at [441, 209] on div "Platform" at bounding box center [450, 211] width 67 height 6
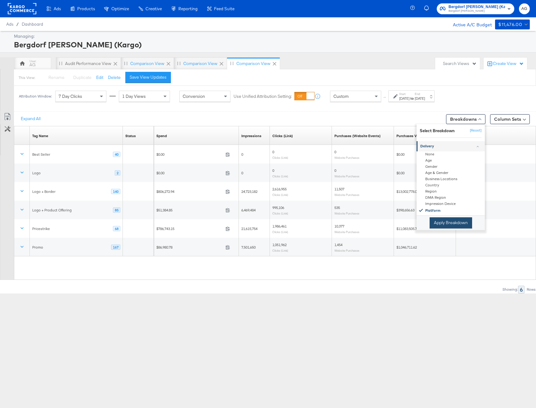
click at [446, 218] on button "Apply Breakdown" at bounding box center [450, 223] width 42 height 11
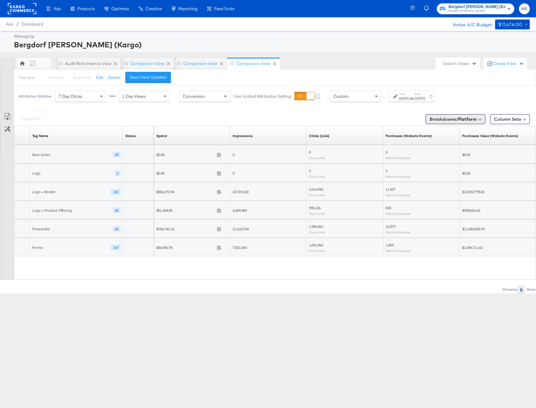
click at [463, 120] on b "Platform" at bounding box center [466, 120] width 19 height 6
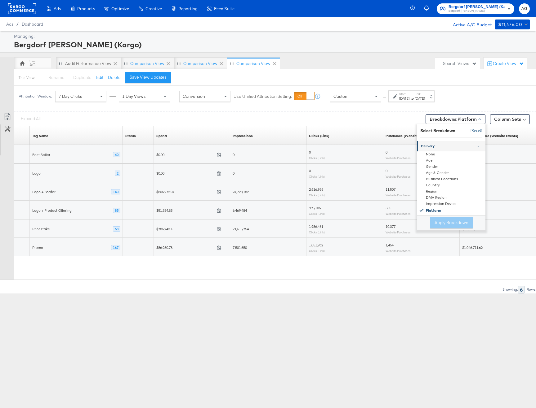
click at [481, 128] on button "[Reset]" at bounding box center [473, 131] width 15 height 10
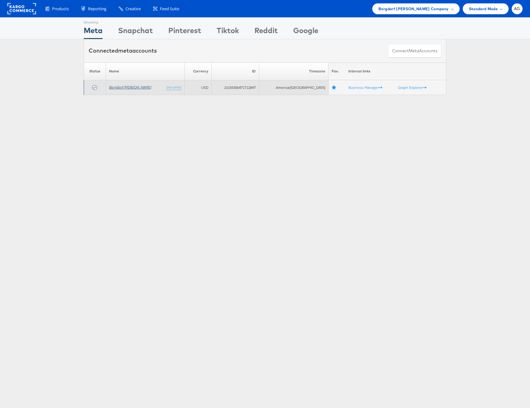
click at [134, 85] on link "Bergdorf [PERSON_NAME]" at bounding box center [130, 87] width 42 height 5
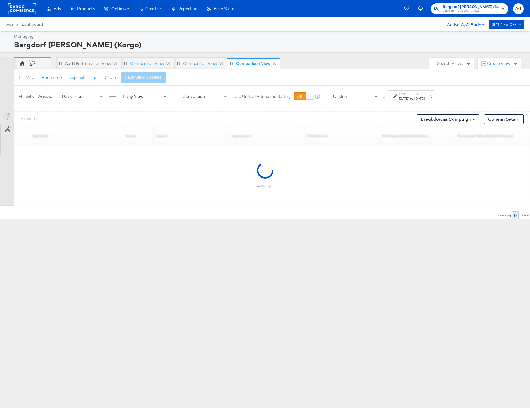
click at [37, 64] on div "AG" at bounding box center [32, 63] width 37 height 12
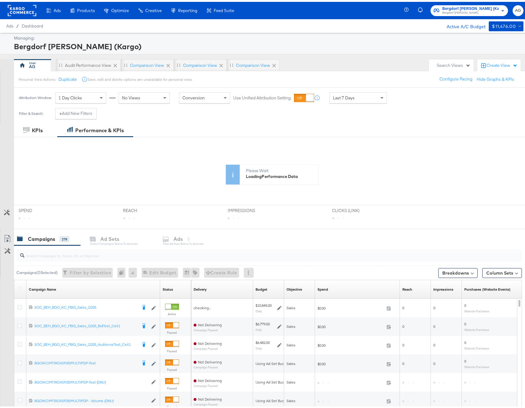
click at [66, 254] on input "search" at bounding box center [250, 251] width 452 height 12
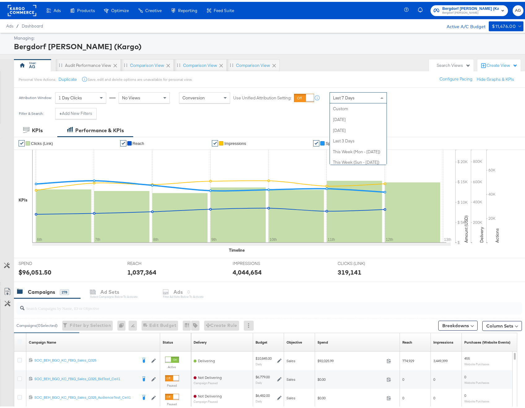
click at [342, 95] on span "Last 7 Days" at bounding box center [344, 96] width 22 height 6
click at [400, 91] on div "Start: Oct 13th 2025 to End: Oct 13th 2025" at bounding box center [411, 95] width 46 height 11
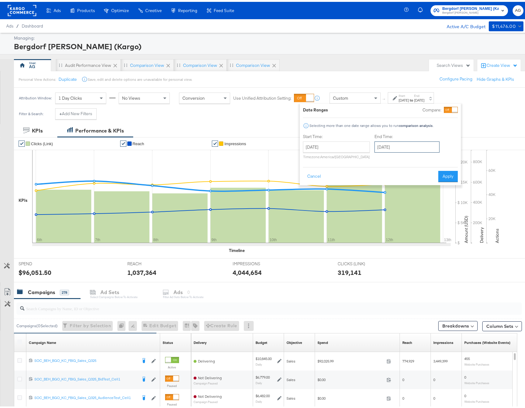
click at [381, 143] on input "October 13th 2025" at bounding box center [407, 145] width 65 height 11
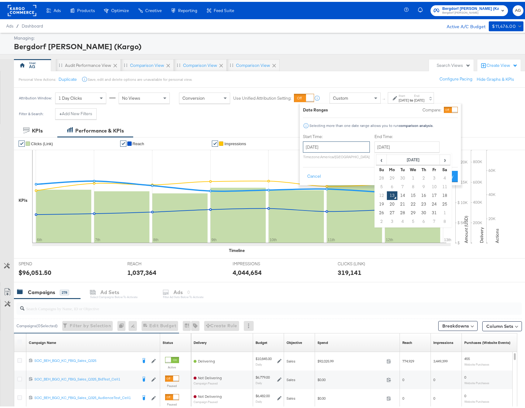
click at [349, 144] on input "October 13th 2025" at bounding box center [336, 145] width 67 height 11
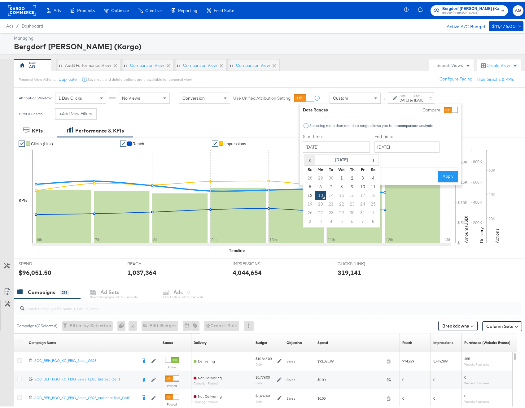
click at [307, 156] on span "‹" at bounding box center [310, 157] width 10 height 9
click at [328, 175] on td "1" at bounding box center [331, 176] width 11 height 9
type input "[DATE]"
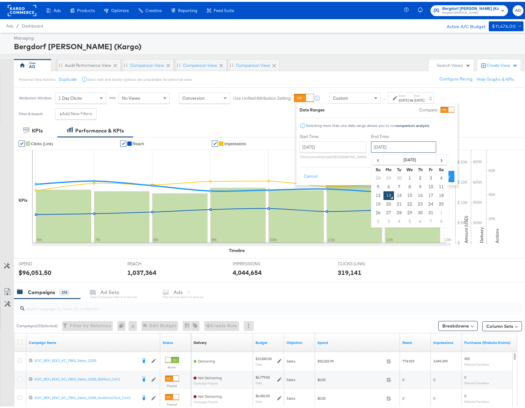
click at [396, 144] on input "October 13th 2025" at bounding box center [403, 145] width 65 height 11
click at [400, 177] on td "30" at bounding box center [399, 176] width 11 height 9
type input "[DATE]"
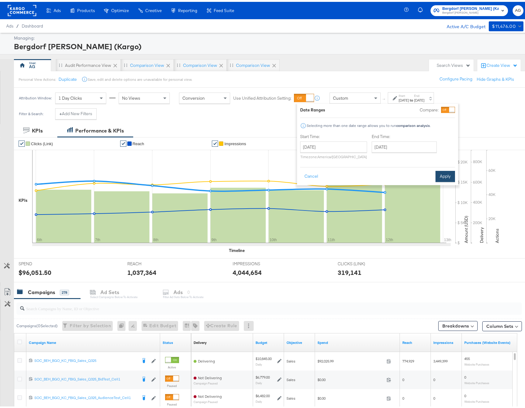
click at [440, 171] on button "Apply" at bounding box center [446, 174] width 20 height 11
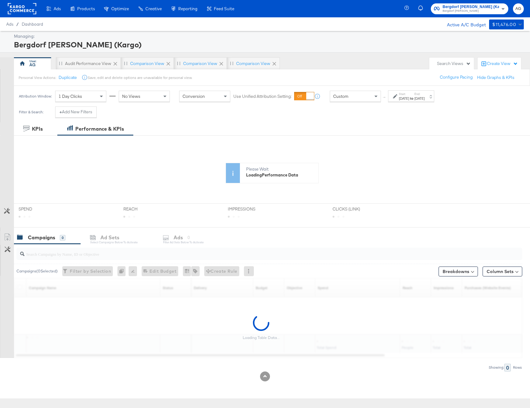
click at [354, 57] on div "Managing: Bergdorf Goodman (Kargo) AG Audit Performance View Comparison View Co…" at bounding box center [265, 215] width 530 height 368
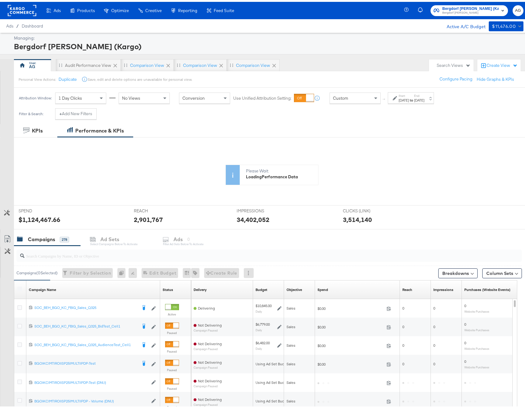
scroll to position [83, 0]
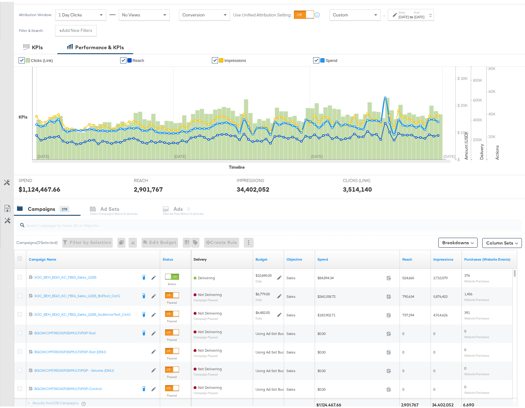
click at [20, 258] on icon at bounding box center [19, 257] width 5 height 5
click at [0, 0] on input "checkbox" at bounding box center [0, 0] width 0 height 0
click at [224, 216] on input "search" at bounding box center [250, 221] width 452 height 12
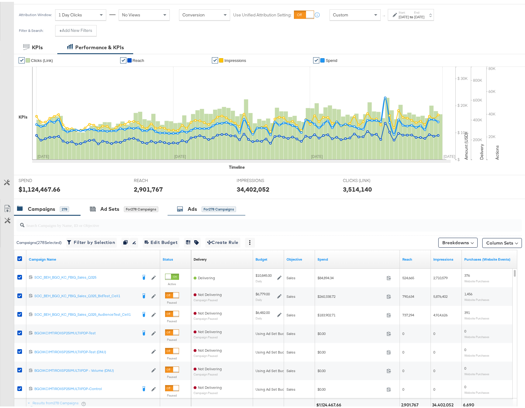
click at [224, 212] on div "Ads for 278 Campaigns" at bounding box center [207, 207] width 78 height 13
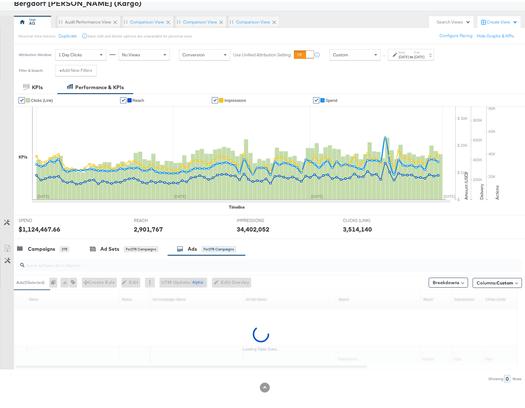
click at [120, 267] on input "search" at bounding box center [250, 261] width 452 height 12
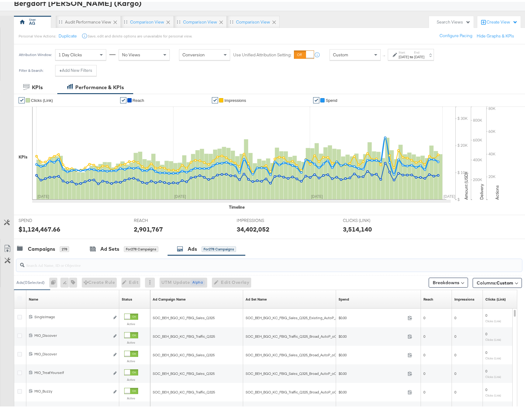
paste input "MIO_Discover"
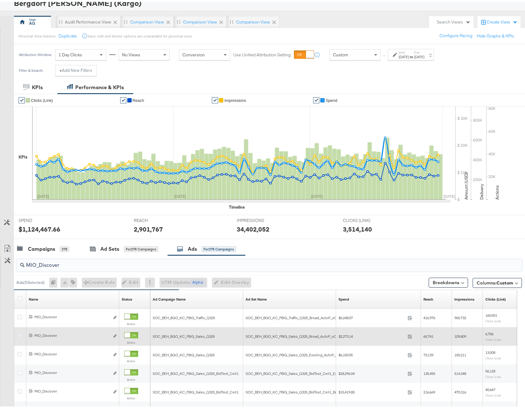
type input "MIO_Discover"
click at [22, 332] on icon at bounding box center [19, 334] width 5 height 5
click at [0, 0] on input "checkbox" at bounding box center [0, 0] width 0 height 0
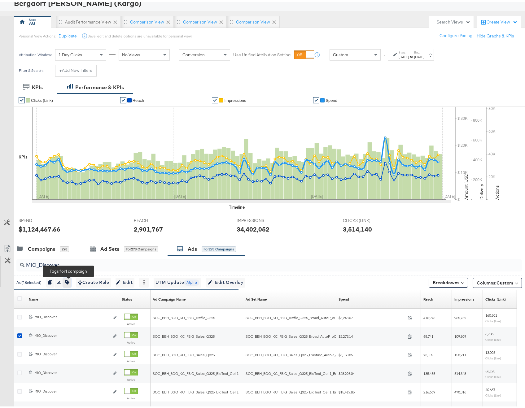
click at [71, 280] on button "button" at bounding box center [67, 281] width 8 height 10
